Goal: Obtain resource: Obtain resource

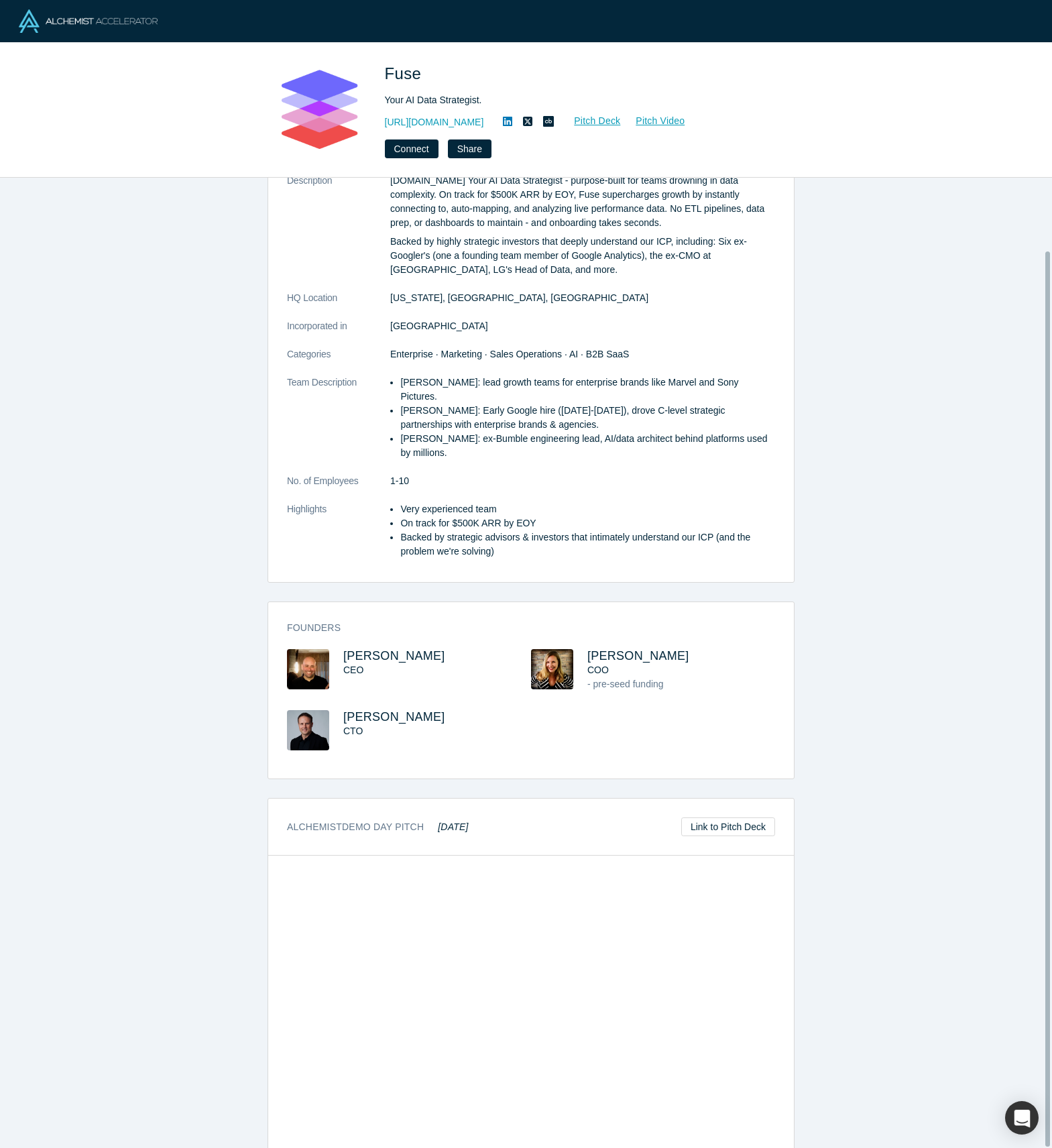
scroll to position [79, 0]
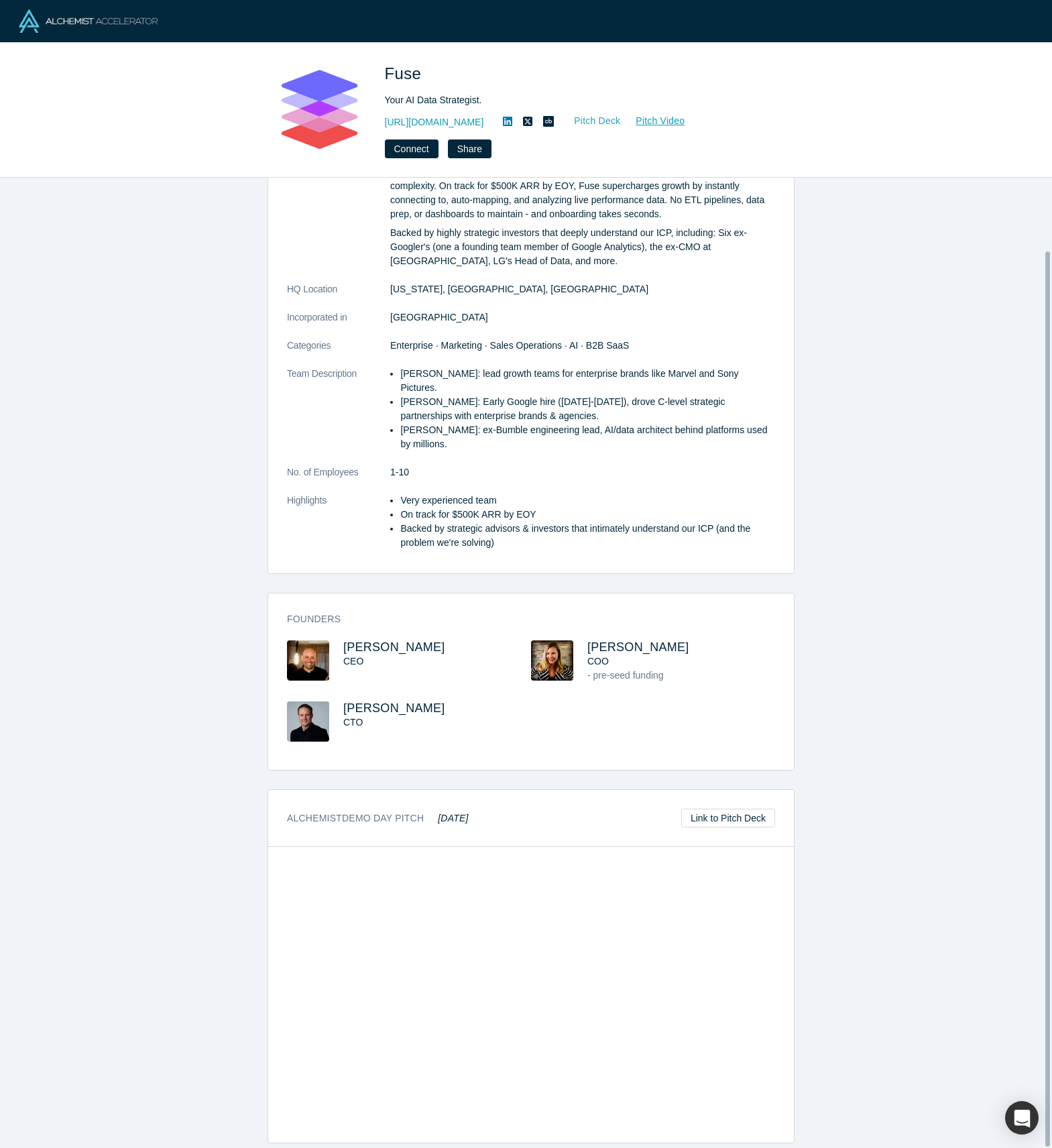
click at [560, 117] on link "Pitch Deck" at bounding box center [590, 121] width 62 height 16
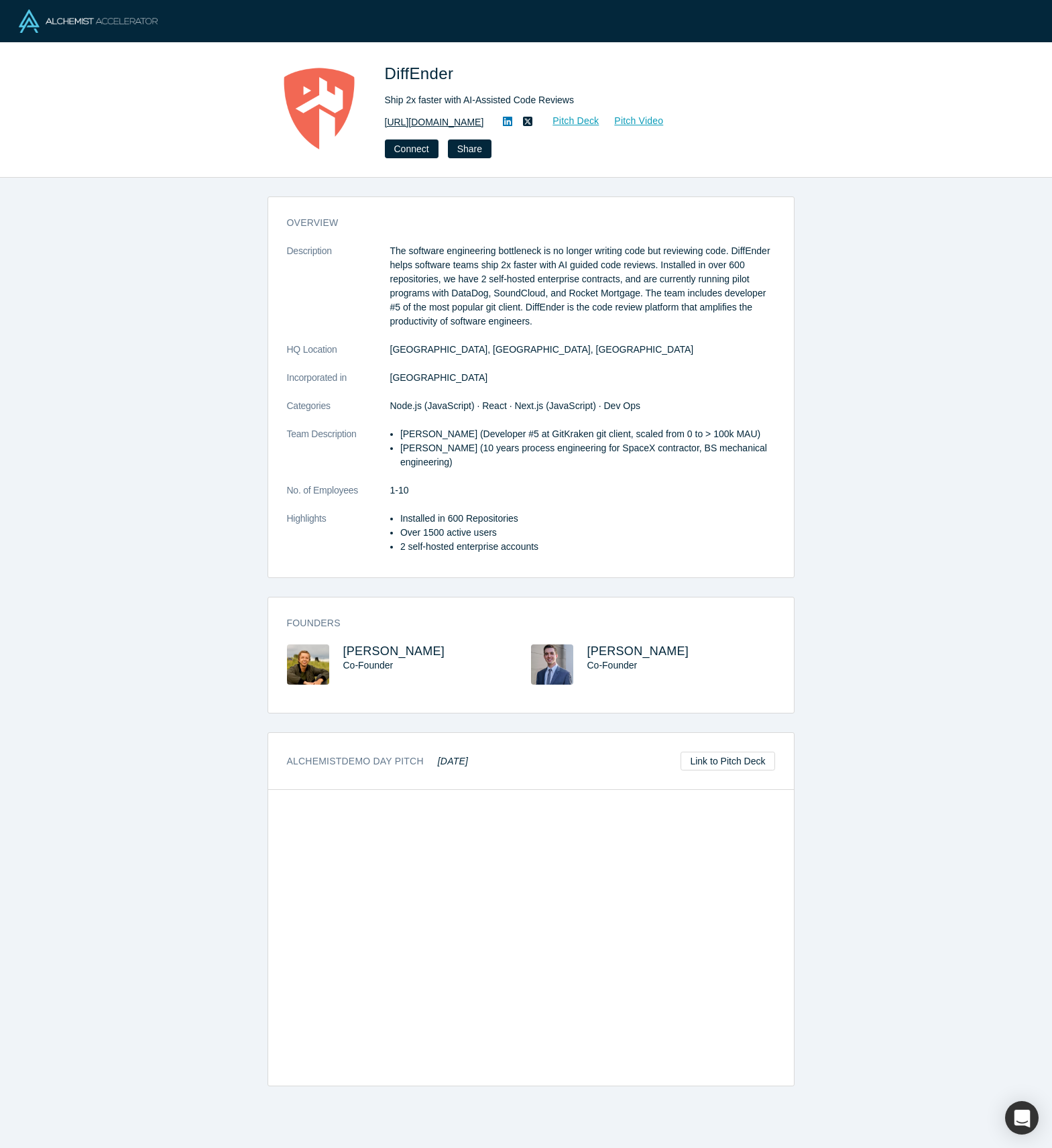
click at [458, 120] on link "[URL][DOMAIN_NAME]" at bounding box center [435, 122] width 100 height 14
click at [567, 119] on link "Pitch Deck" at bounding box center [568, 121] width 62 height 16
